Goal: Information Seeking & Learning: Find specific fact

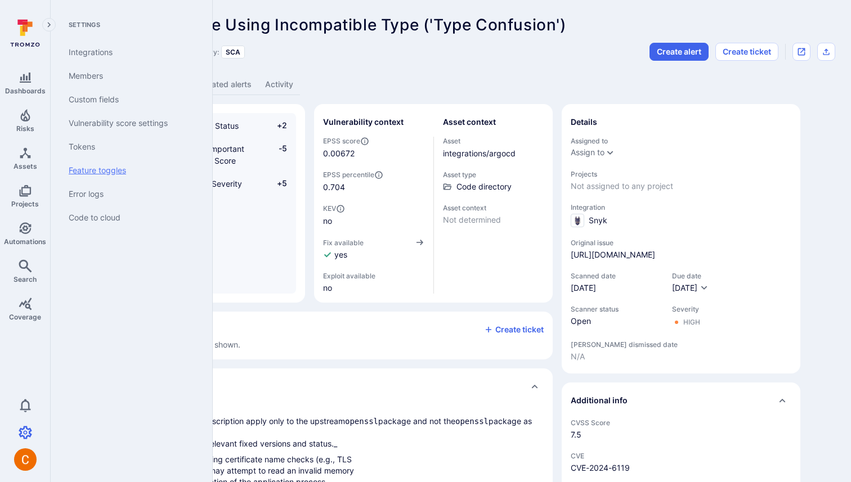
click at [104, 164] on link "Feature toggles" at bounding box center [129, 171] width 139 height 24
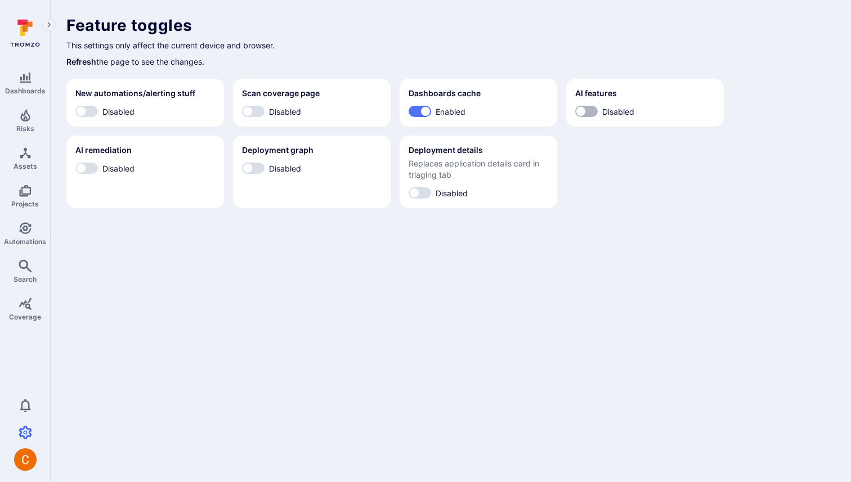
click at [590, 110] on input "Disabled" at bounding box center [581, 111] width 34 height 11
checkbox input "true"
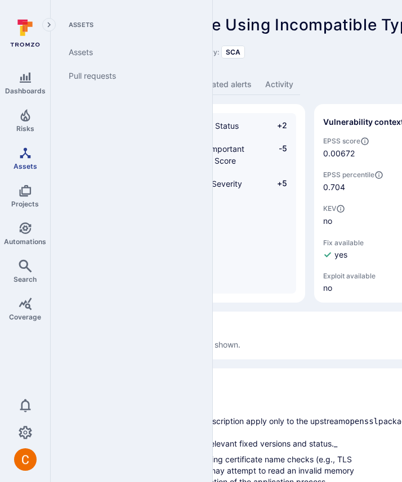
click at [22, 150] on icon "Assets" at bounding box center [26, 153] width 14 height 14
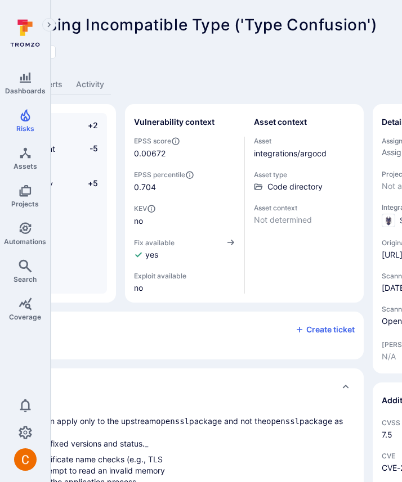
scroll to position [0, 186]
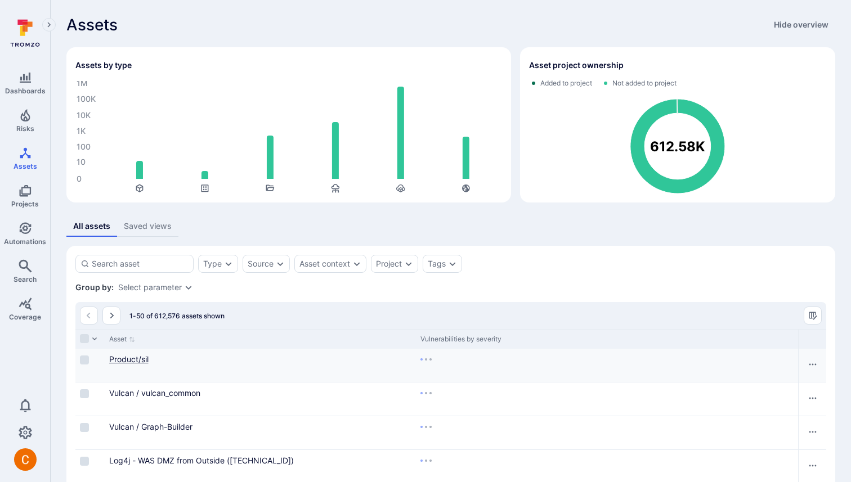
click at [125, 359] on link "Product/sil" at bounding box center [128, 360] width 39 height 10
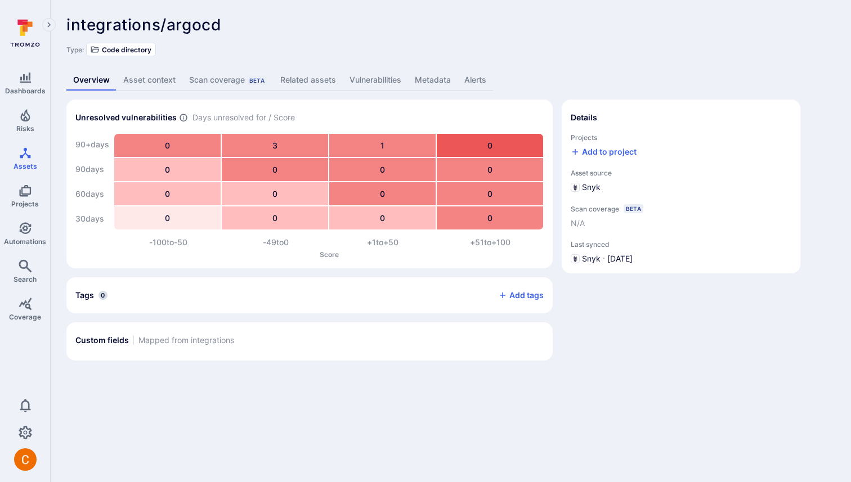
click at [147, 75] on link "Asset context" at bounding box center [150, 80] width 66 height 21
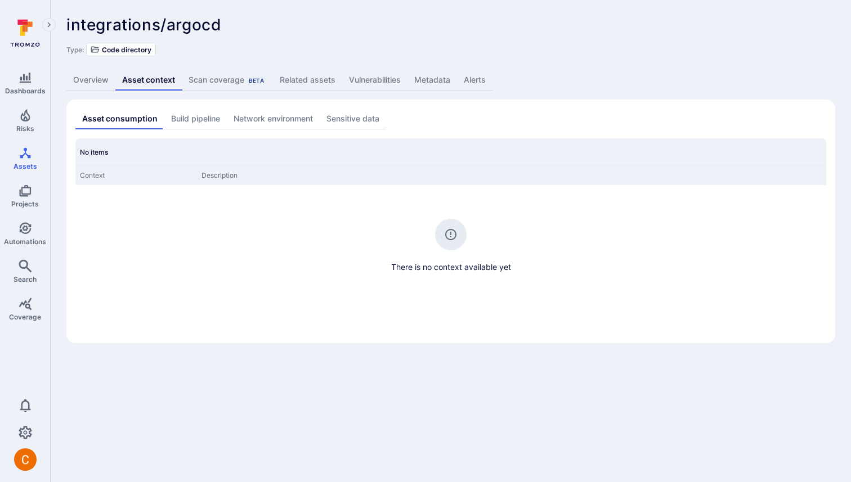
click at [199, 120] on link "Build pipeline" at bounding box center [195, 119] width 62 height 21
click at [244, 120] on link "Network environment" at bounding box center [273, 119] width 93 height 21
click at [340, 117] on link "Sensitive data" at bounding box center [354, 119] width 66 height 21
click at [140, 117] on link "Asset consumption" at bounding box center [118, 119] width 86 height 21
click at [99, 81] on link "Overview" at bounding box center [90, 80] width 49 height 21
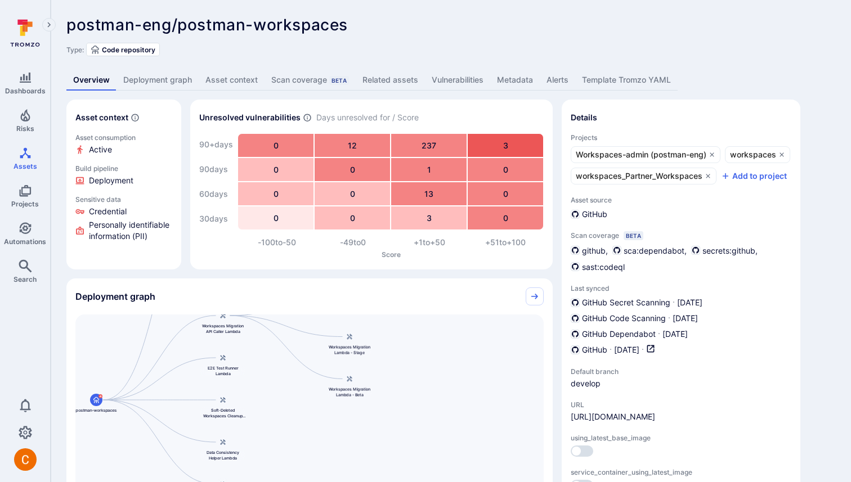
scroll to position [109, 0]
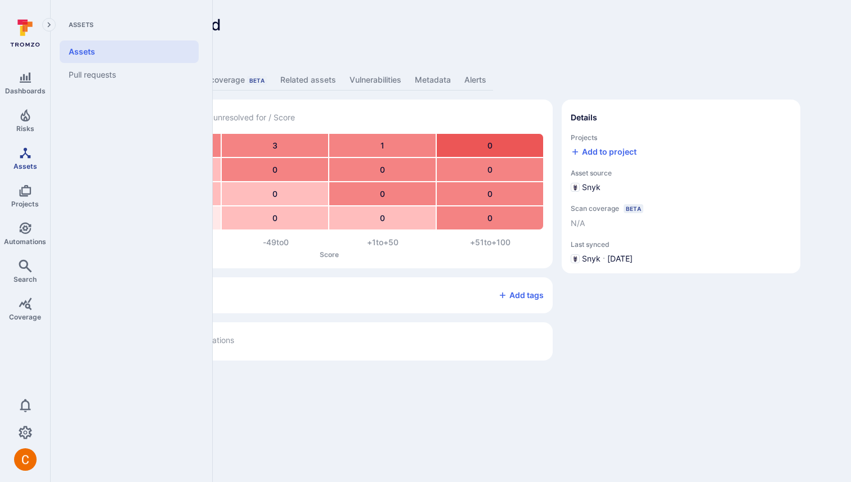
click at [26, 160] on link "Assets" at bounding box center [25, 158] width 50 height 33
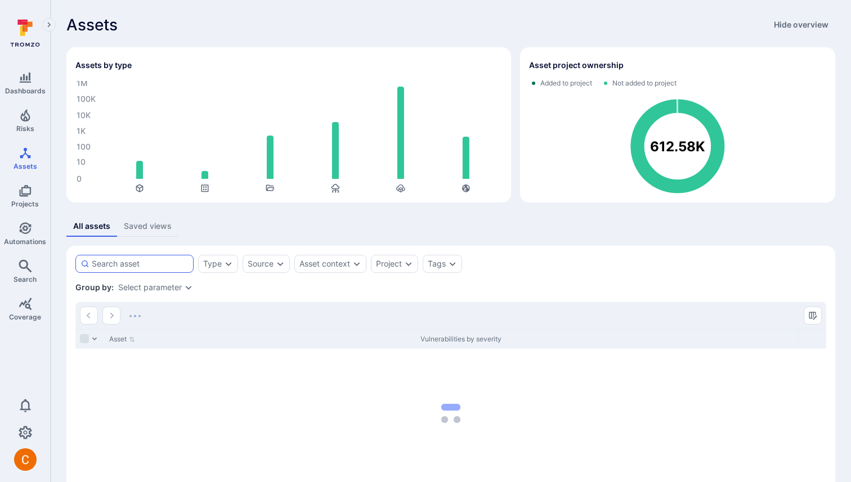
click at [140, 270] on div at bounding box center [134, 264] width 118 height 18
click at [140, 270] on input at bounding box center [140, 263] width 97 height 11
click at [141, 266] on input at bounding box center [140, 263] width 97 height 11
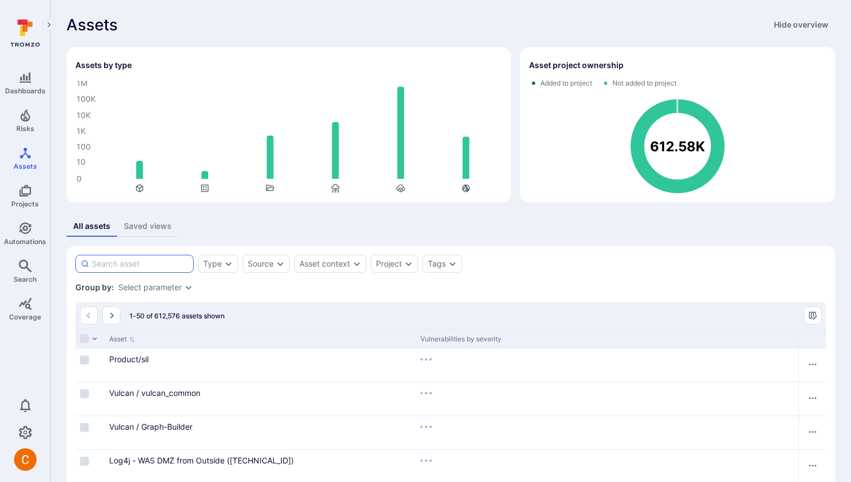
paste input "tenable/terrascan"
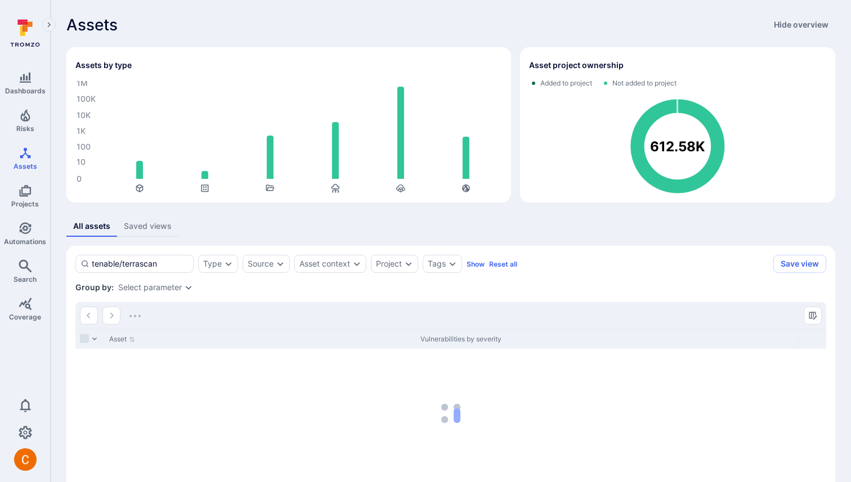
type input "tenable/terrascan"
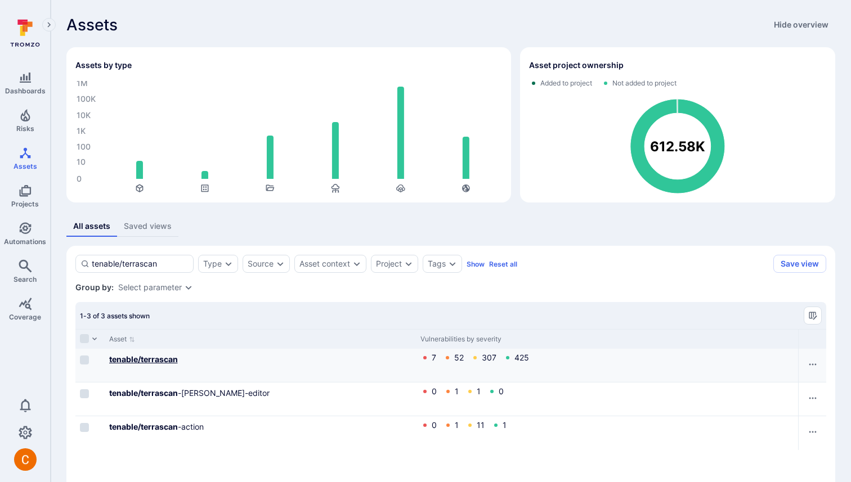
click at [158, 358] on b "tenable/terrascan" at bounding box center [143, 360] width 69 height 10
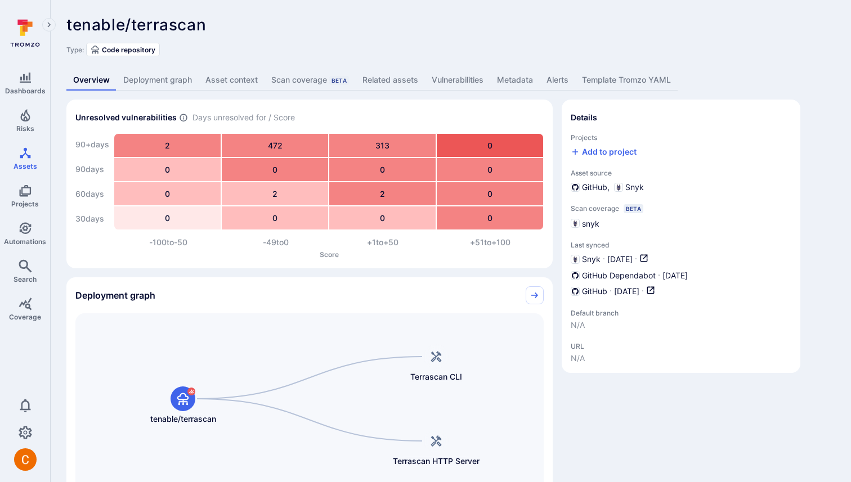
click at [400, 80] on link "Related assets" at bounding box center [390, 80] width 69 height 21
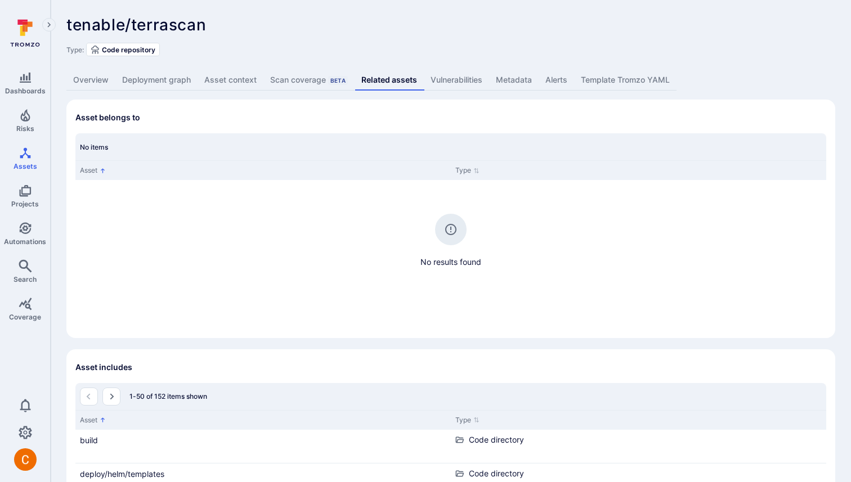
click at [436, 79] on link "Vulnerabilities" at bounding box center [456, 80] width 65 height 21
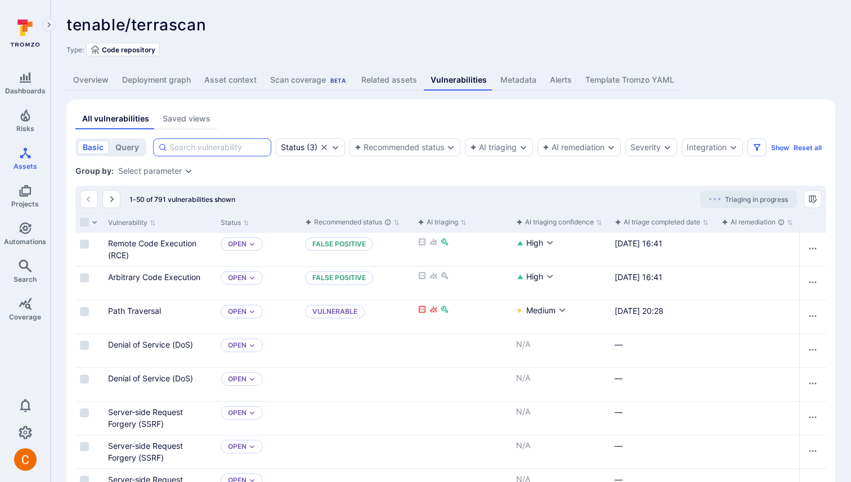
click at [226, 144] on input at bounding box center [217, 147] width 97 height 11
paste input "Access of Resource Using Incompatible Type"
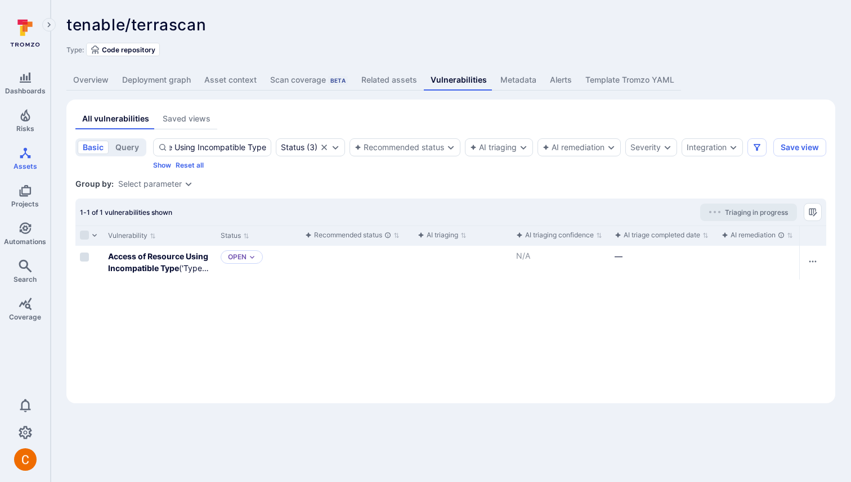
type input "Access of Resource Using Incompatible Type"
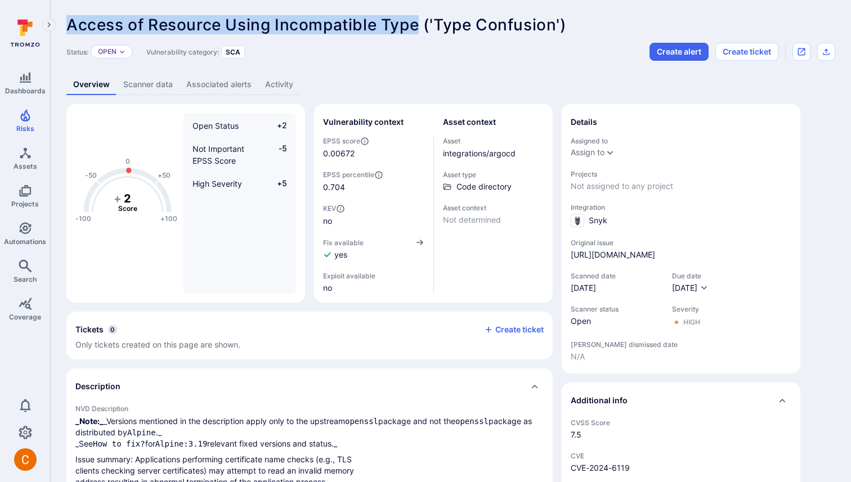
drag, startPoint x: 67, startPoint y: 25, endPoint x: 418, endPoint y: 22, distance: 351.3
click at [418, 22] on span "Access of Resource Using Incompatible Type ('Type Confusion')" at bounding box center [316, 24] width 500 height 19
copy span "Access of Resource Using Incompatible Type"
